Goal: Transaction & Acquisition: Purchase product/service

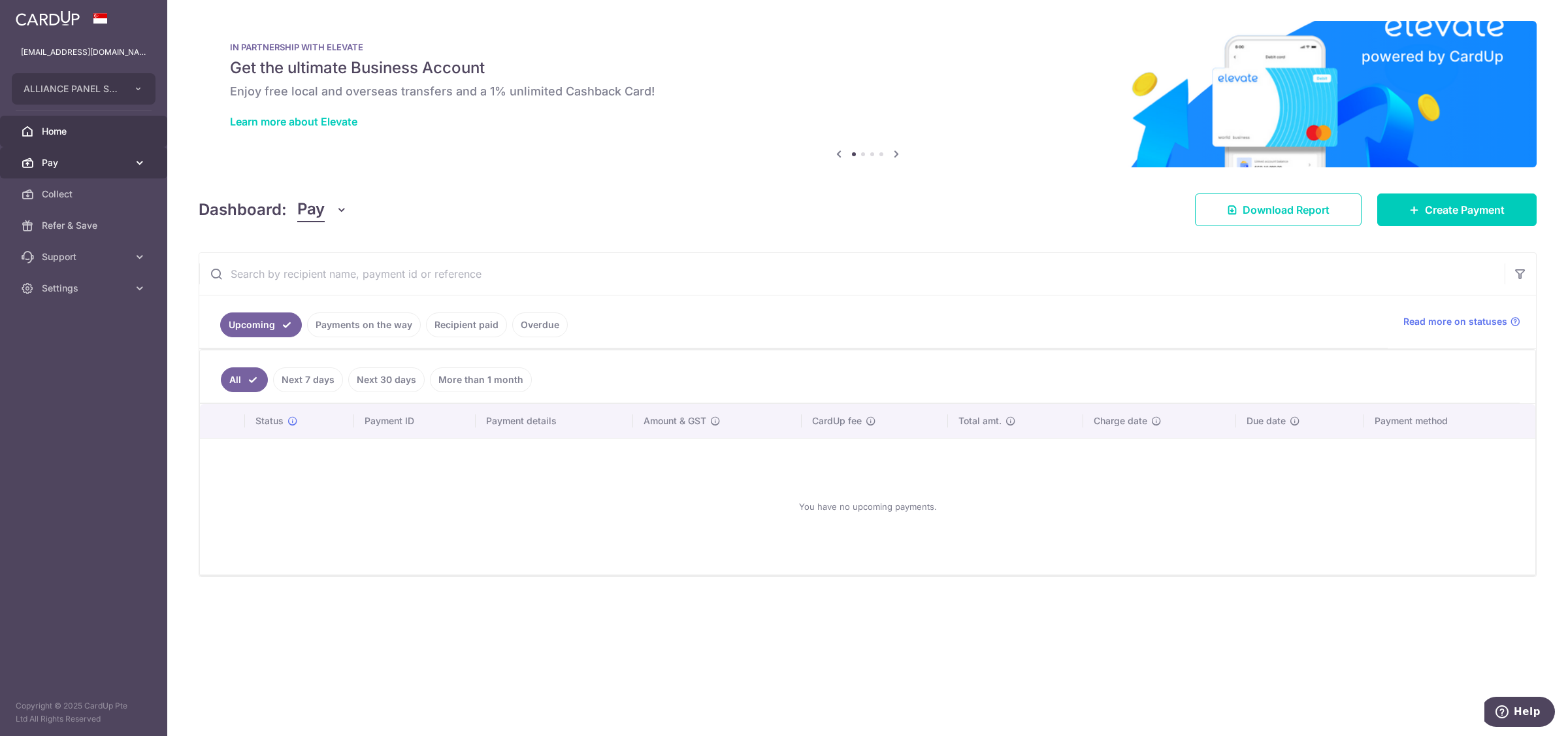
click at [72, 168] on span "Pay" at bounding box center [84, 162] width 87 height 13
click at [75, 193] on span "Payments" at bounding box center [84, 194] width 87 height 13
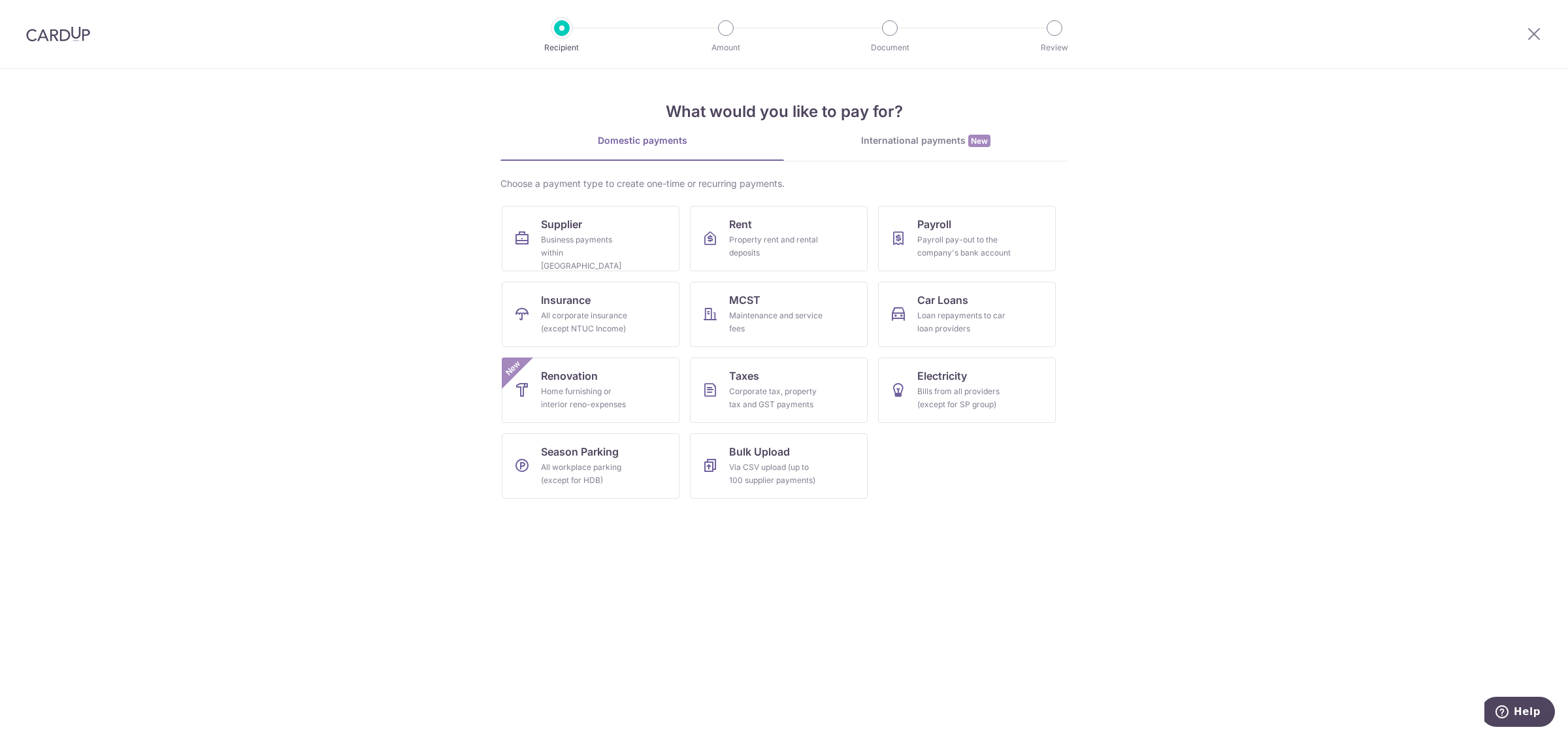
click at [907, 138] on div "International payments New" at bounding box center [926, 141] width 283 height 14
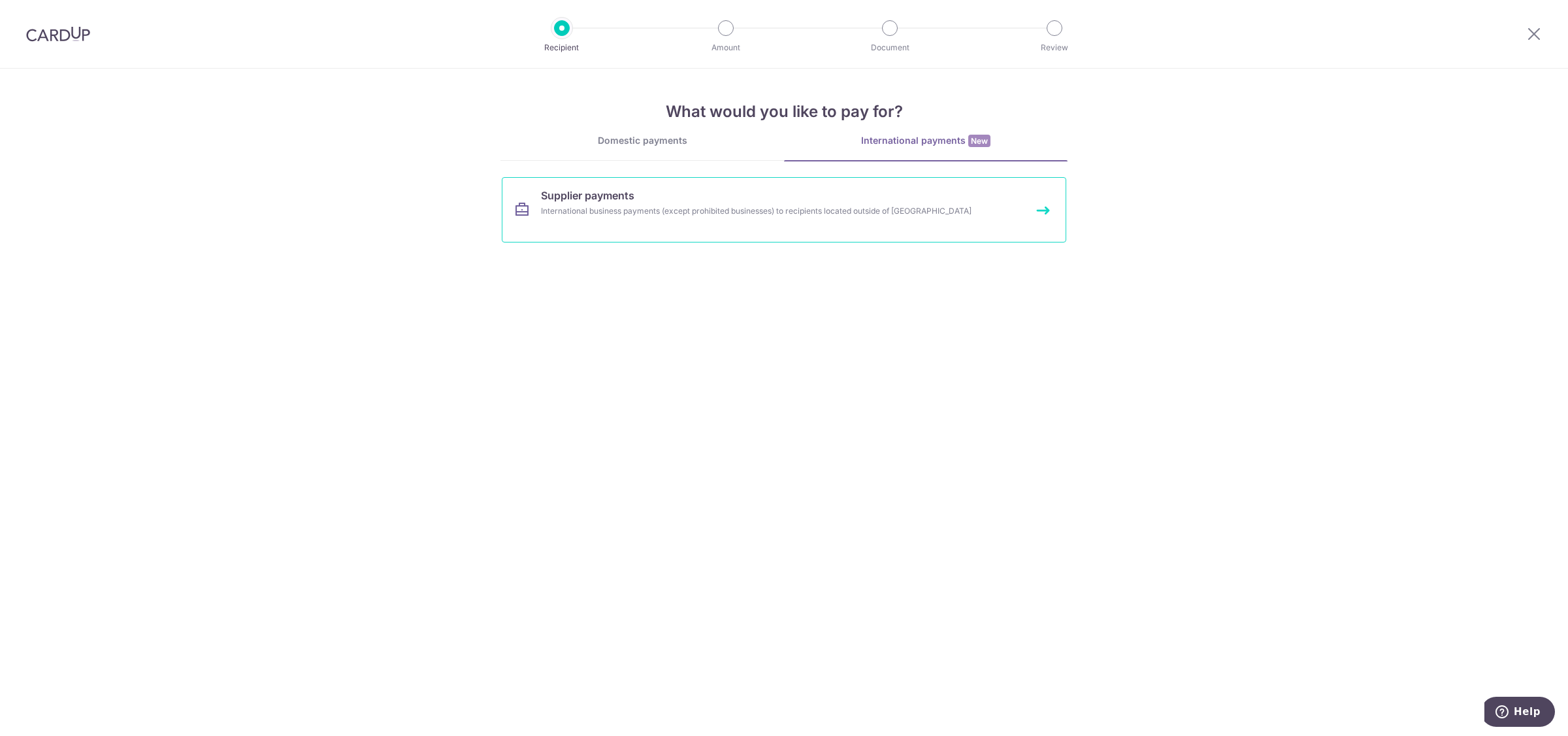
click at [597, 203] on span "Supplier payments" at bounding box center [587, 195] width 93 height 16
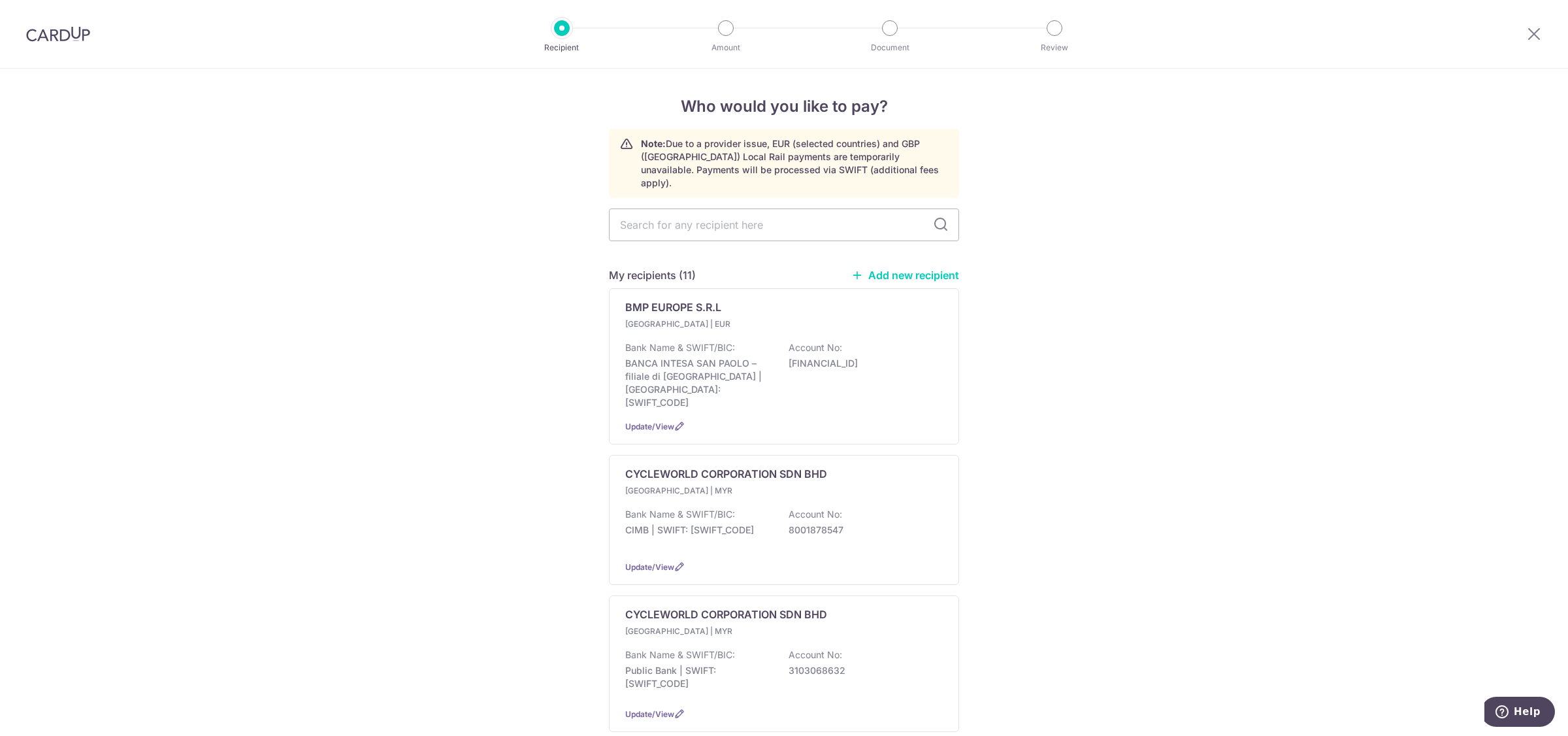
click at [894, 269] on link "Add new recipient" at bounding box center [905, 275] width 108 height 13
select select
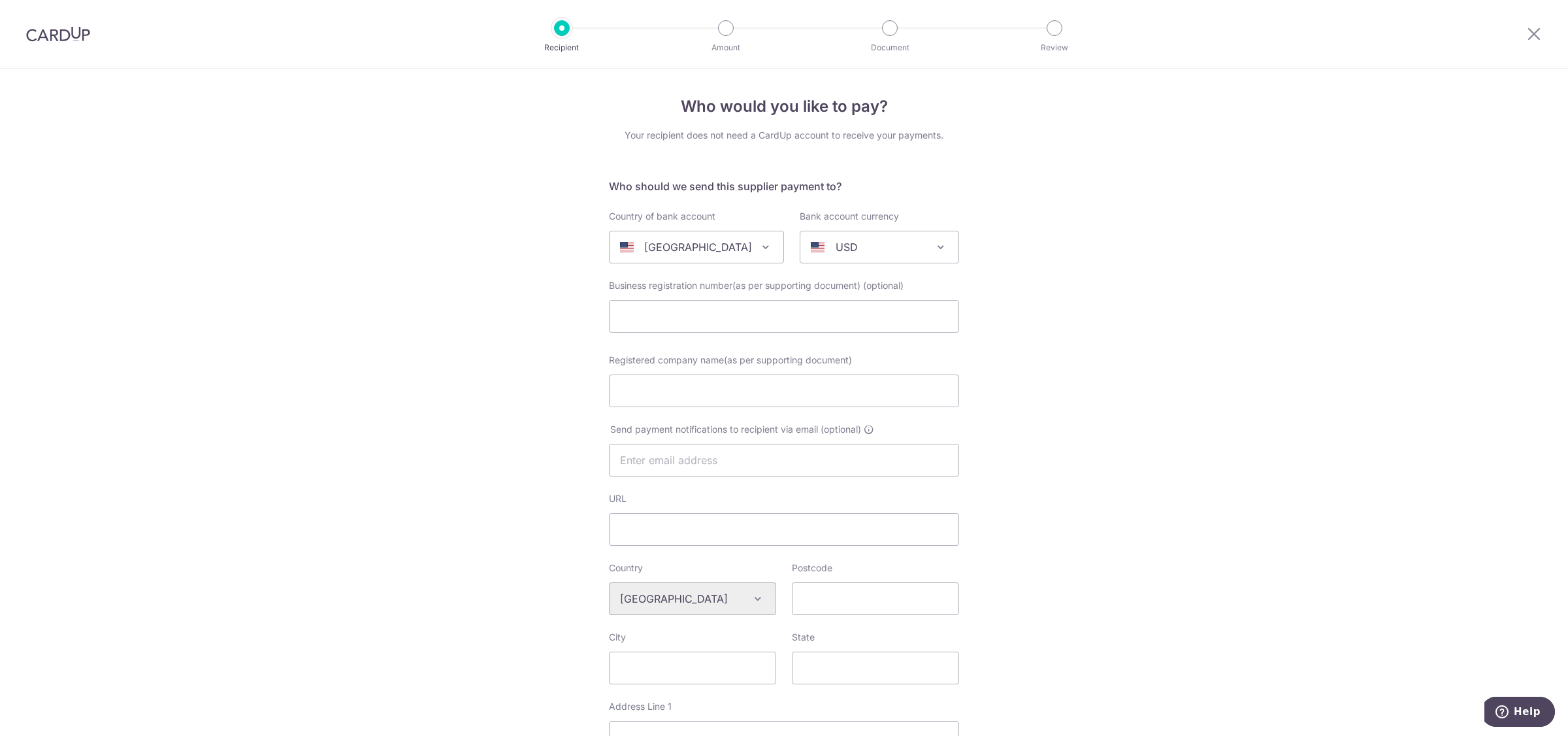
click at [757, 244] on span at bounding box center [765, 247] width 16 height 16
type input "ITAL"
click at [632, 314] on input "text" at bounding box center [784, 316] width 350 height 33
select select "110"
select select "Italy"
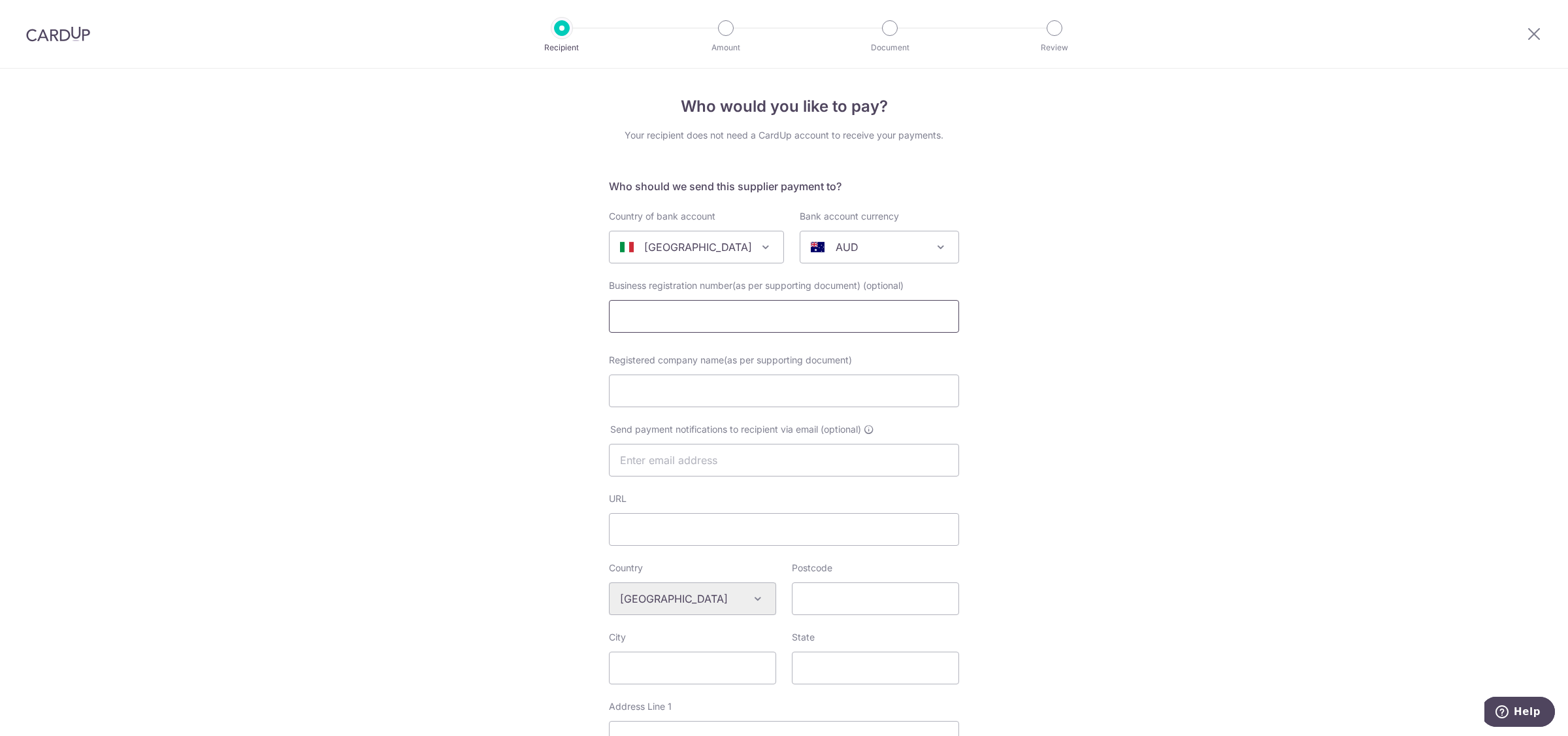
select select
click at [866, 252] on div "AUD" at bounding box center [868, 247] width 116 height 16
type input "EUR"
select select "12"
click at [742, 404] on input "Registered company name(as per supporting document)" at bounding box center [784, 391] width 350 height 33
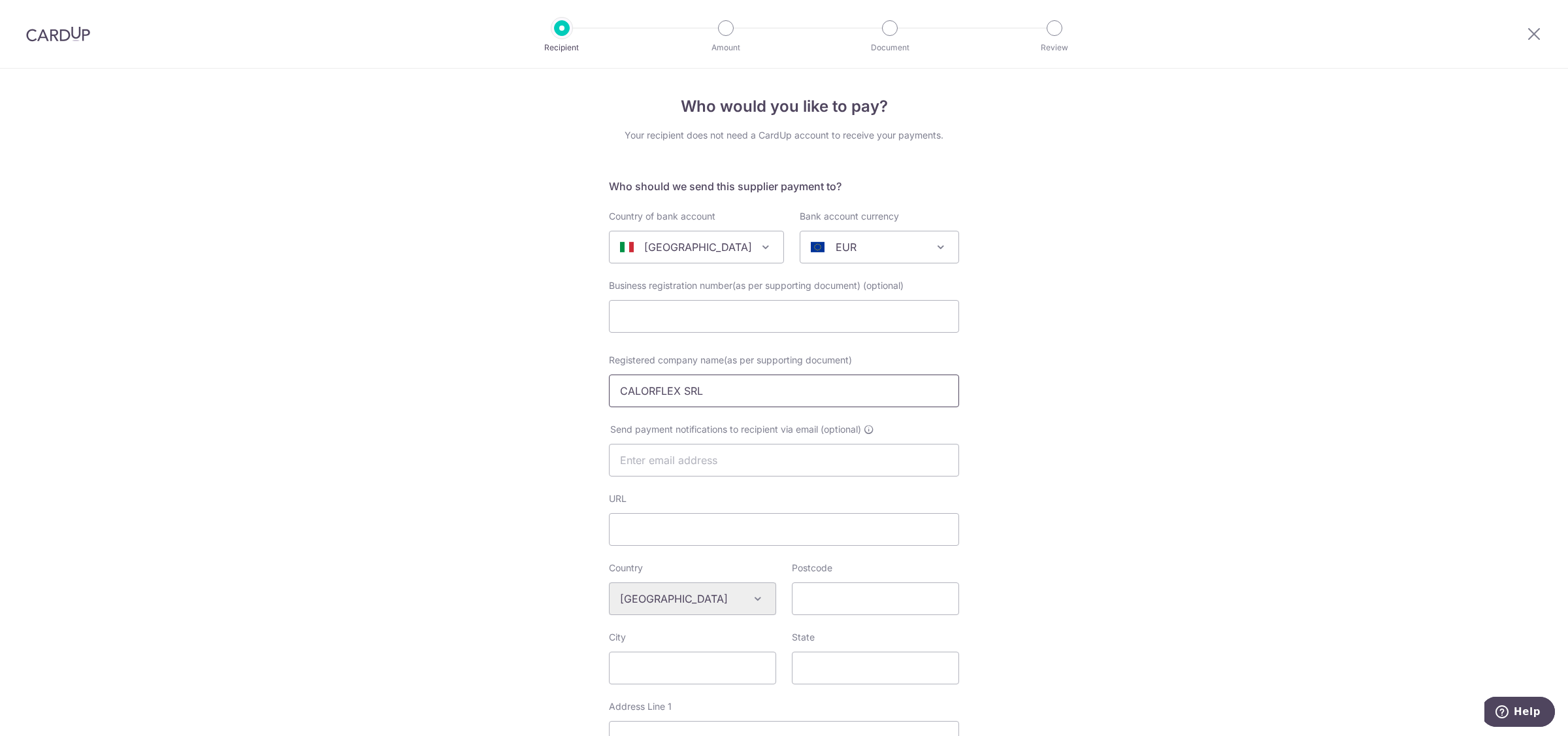
type input "CALORFLEX SRL"
click at [726, 250] on div "Italy" at bounding box center [686, 247] width 132 height 16
type input "m"
type input "malays"
select select "159"
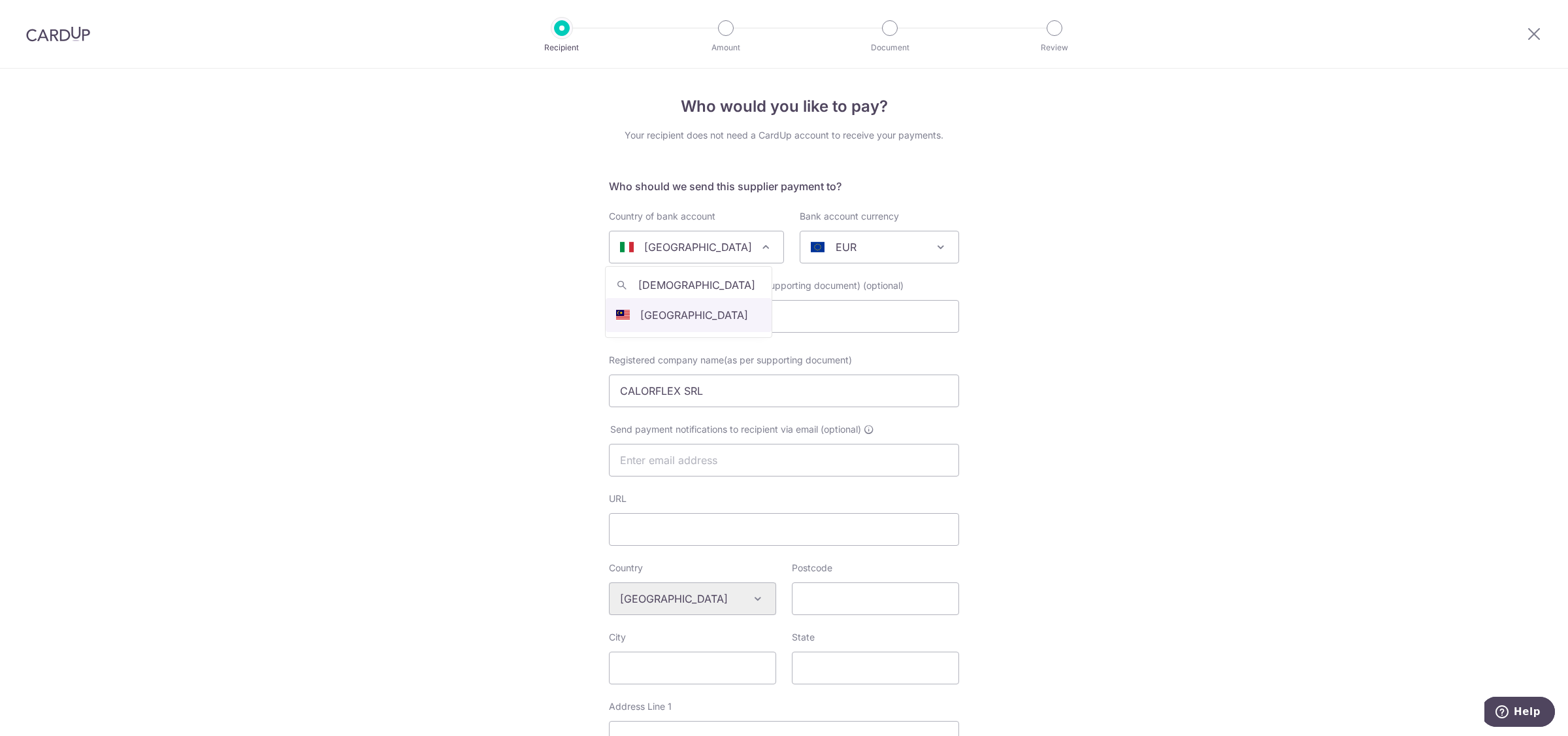
select select "Malaysia"
select select
click at [864, 246] on div "AUD" at bounding box center [868, 247] width 116 height 16
type input "myr"
select select "4"
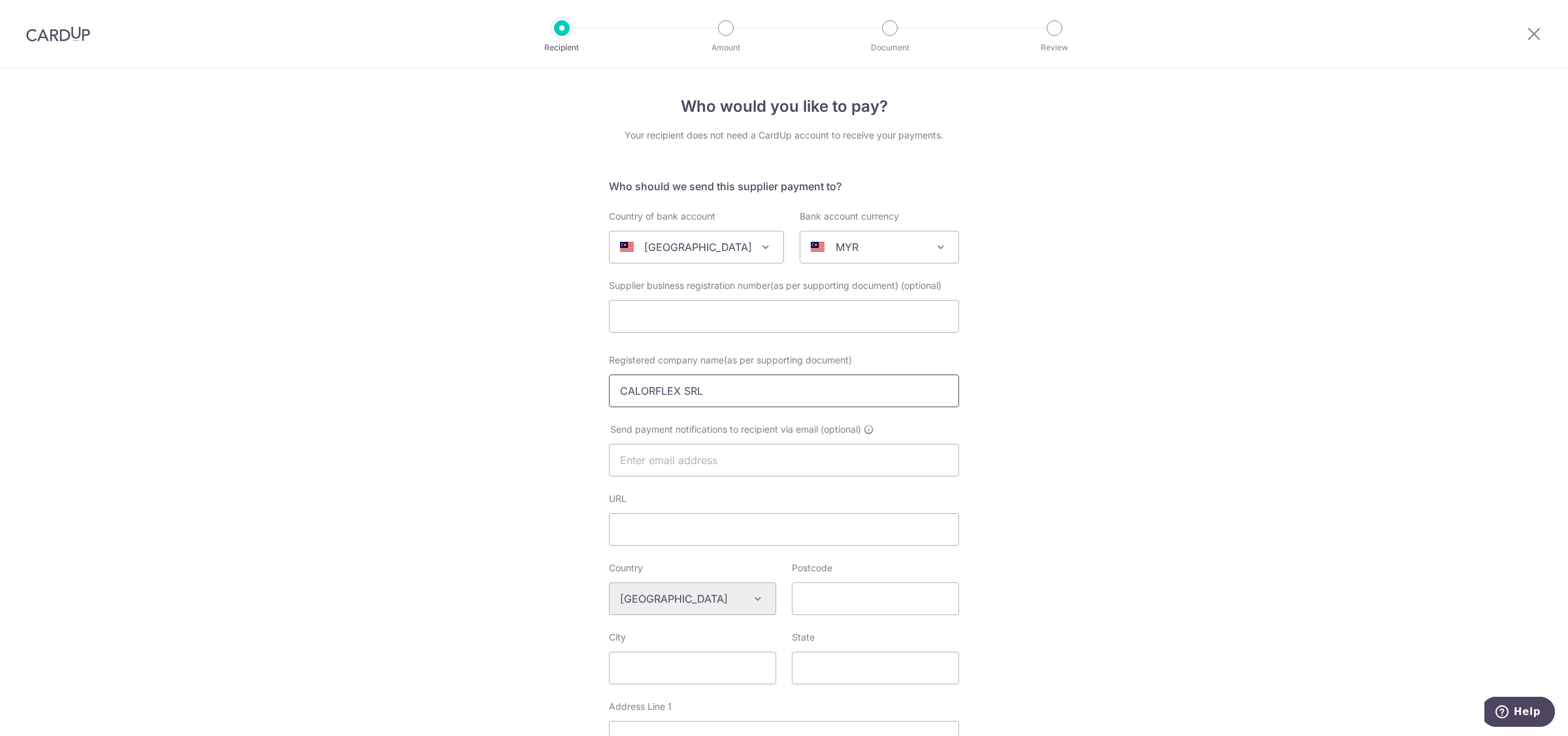
click at [741, 393] on input "CALORFLEX SRL" at bounding box center [784, 391] width 350 height 33
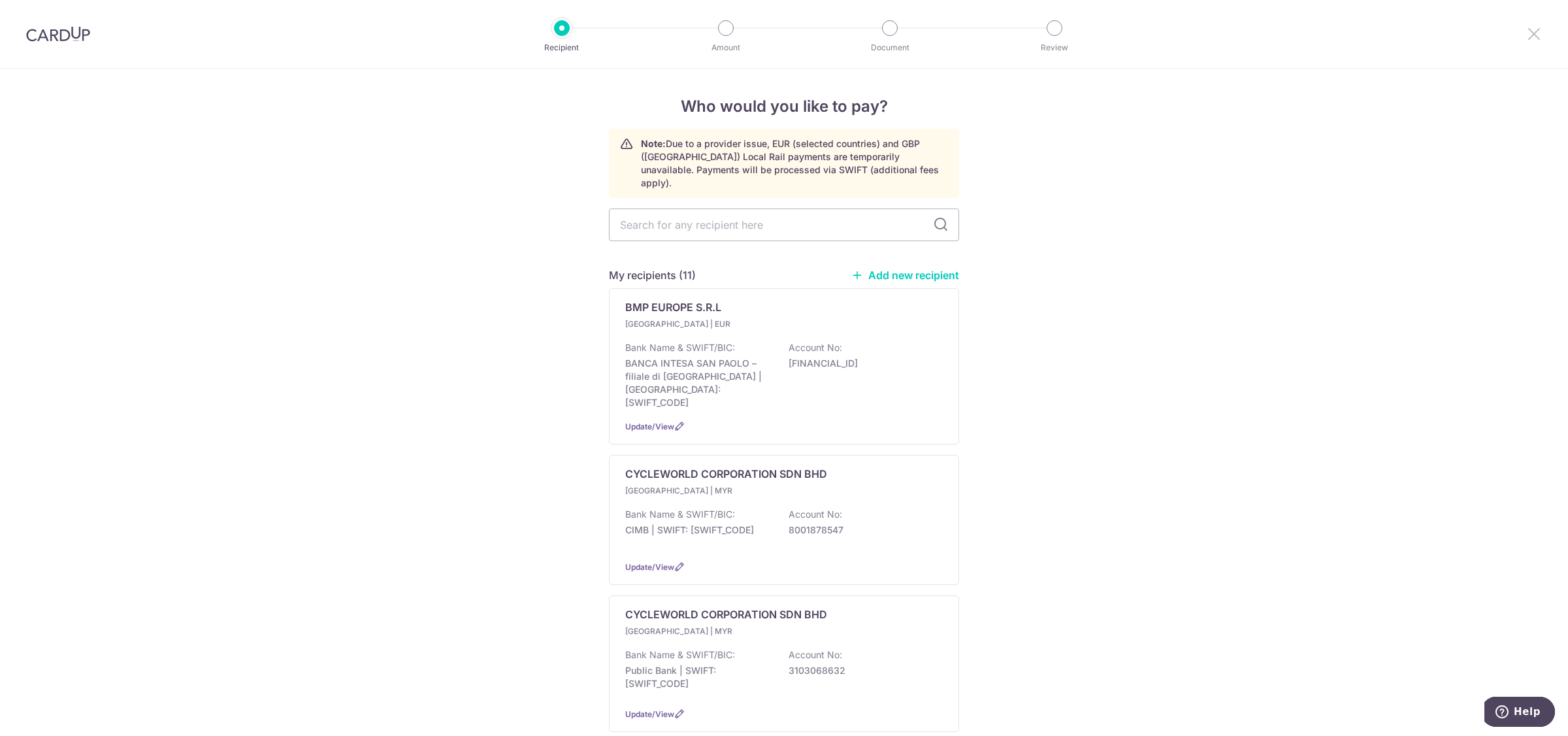
click at [1537, 34] on icon at bounding box center [1533, 33] width 16 height 16
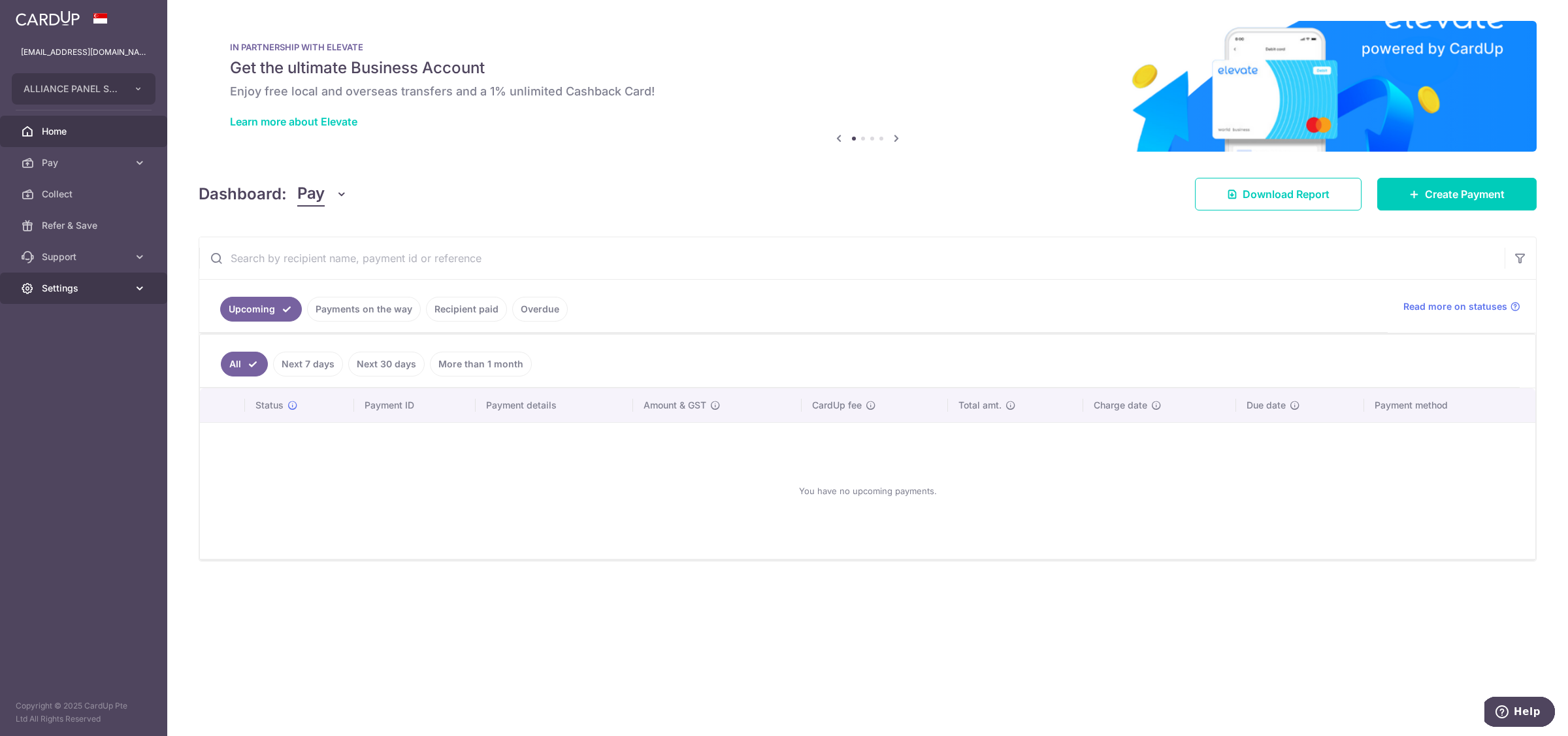
click at [129, 281] on link "Settings" at bounding box center [84, 288] width 168 height 31
click at [76, 354] on span "Logout" at bounding box center [84, 350] width 87 height 13
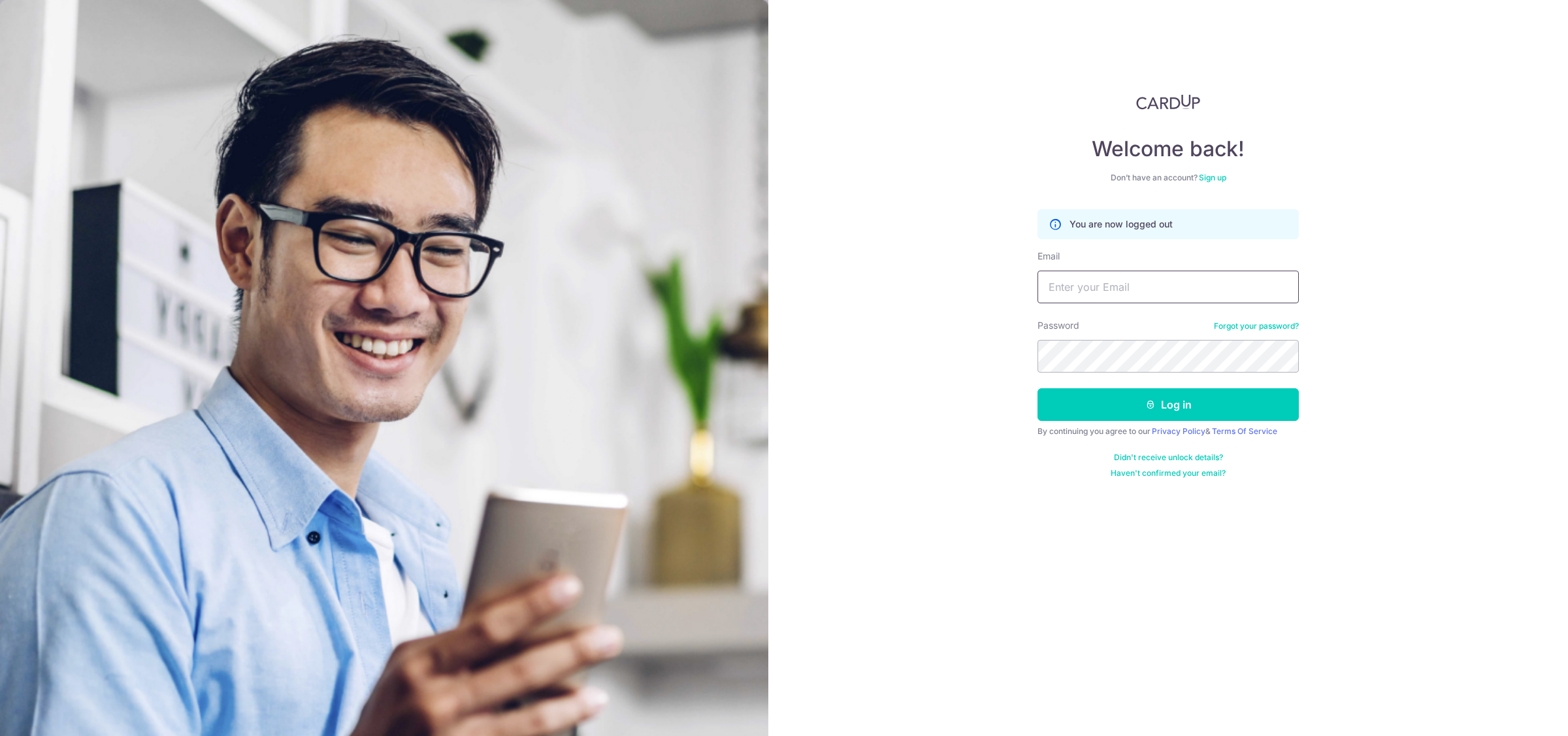
drag, startPoint x: 1203, startPoint y: 279, endPoint x: 1167, endPoint y: 288, distance: 37.1
click at [1203, 279] on input "Email" at bounding box center [1168, 287] width 262 height 33
click at [1340, 226] on div "Welcome back! Don’t have an account? Sign up You are now logged out Email Passw…" at bounding box center [1168, 368] width 800 height 736
click at [1153, 296] on input "Email" at bounding box center [1168, 287] width 262 height 33
paste input "[EMAIL_ADDRESS][DOMAIN_NAME]"
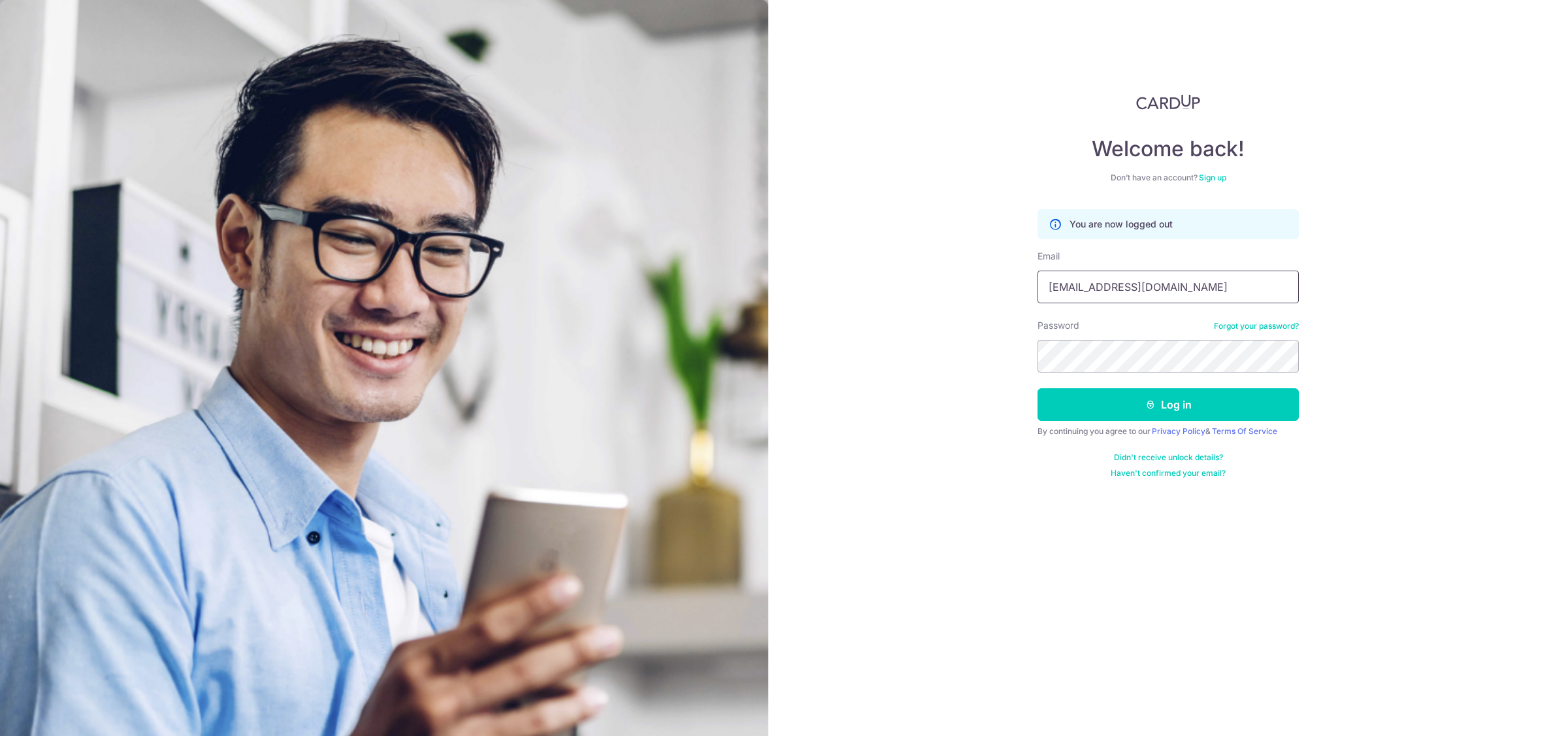
type input "[EMAIL_ADDRESS][DOMAIN_NAME]"
click at [1383, 292] on div "Welcome back! Don’t have an account? Sign up You are now logged out Email winni…" at bounding box center [1168, 368] width 800 height 736
click at [1132, 416] on button "Log in" at bounding box center [1168, 405] width 262 height 33
